Goal: Check status: Check status

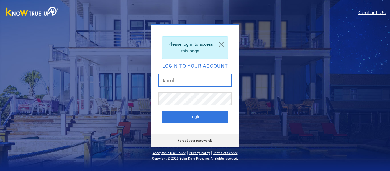
click at [175, 76] on input "text" at bounding box center [195, 80] width 73 height 13
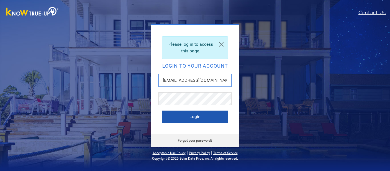
type input "[EMAIL_ADDRESS][DOMAIN_NAME]"
click at [199, 116] on button "Login" at bounding box center [195, 117] width 67 height 12
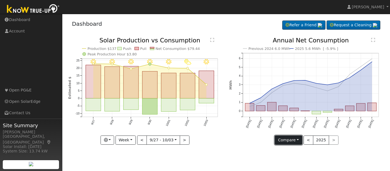
click at [300, 140] on button "Compare" at bounding box center [288, 140] width 27 height 9
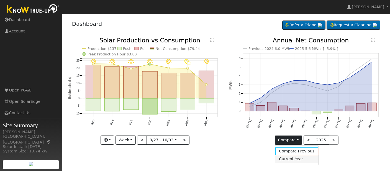
click at [303, 159] on link "Current Year" at bounding box center [296, 159] width 43 height 8
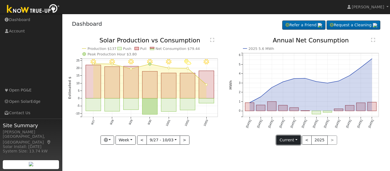
click at [296, 141] on button "Current" at bounding box center [289, 140] width 24 height 9
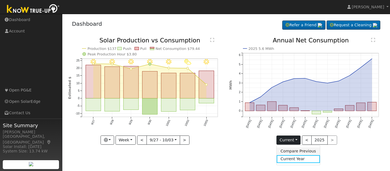
click at [297, 152] on link "Compare Previous" at bounding box center [298, 151] width 43 height 8
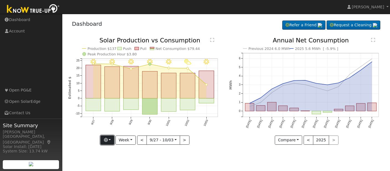
click at [111, 139] on button "button" at bounding box center [108, 140] width 14 height 9
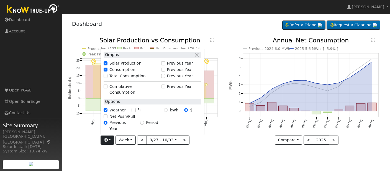
click at [168, 66] on div "Previous Year" at bounding box center [181, 63] width 40 height 6
click at [165, 65] on input "Previous Year" at bounding box center [163, 63] width 4 height 4
checkbox input "true"
click at [229, 143] on div "Previous 2024 6.0 MWh 2025 5.6 MWh [ -5.9% ] Oct '24 Nov '24 Dec '24 Jan '25 Fe…" at bounding box center [307, 95] width 161 height 116
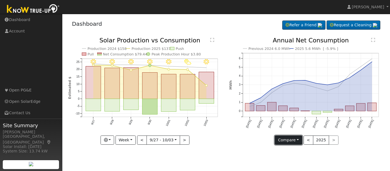
click at [299, 141] on button "Compare" at bounding box center [288, 140] width 27 height 9
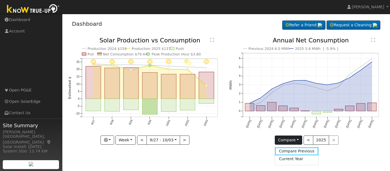
click at [345, 157] on div "User Profile First name Last name Email Email Notifications No Emails No Emails…" at bounding box center [226, 92] width 328 height 157
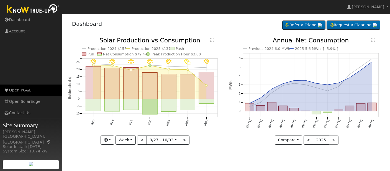
click at [26, 91] on link "Open PG&E" at bounding box center [31, 90] width 62 height 11
